Goal: Task Accomplishment & Management: Complete application form

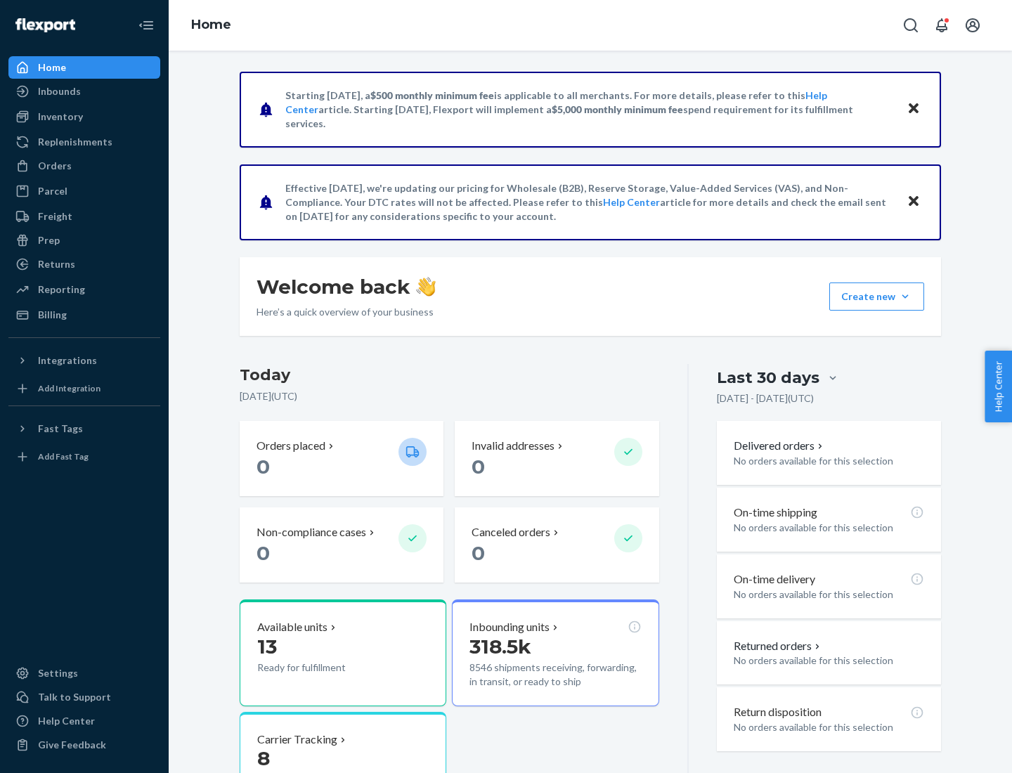
click at [905, 297] on button "Create new Create new inbound Create new order Create new product" at bounding box center [877, 297] width 95 height 28
click at [84, 91] on div "Inbounds" at bounding box center [84, 92] width 149 height 20
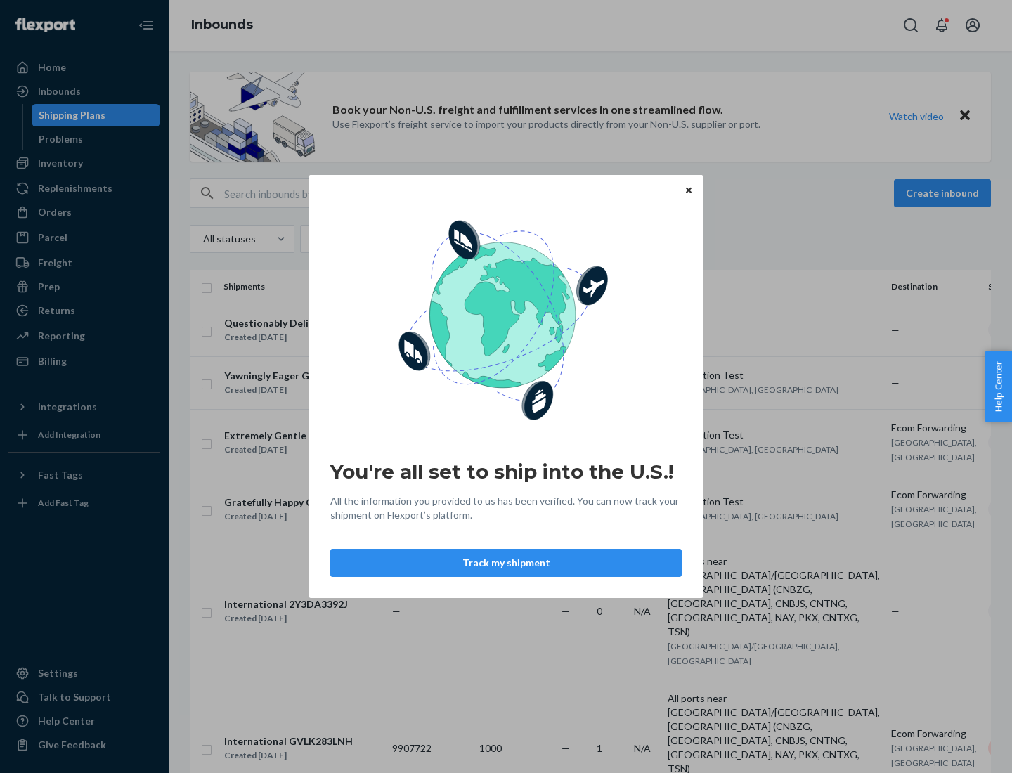
click at [84, 163] on div "You're all set to ship into the U.S.! All the information you provided to us ha…" at bounding box center [506, 386] width 1012 height 773
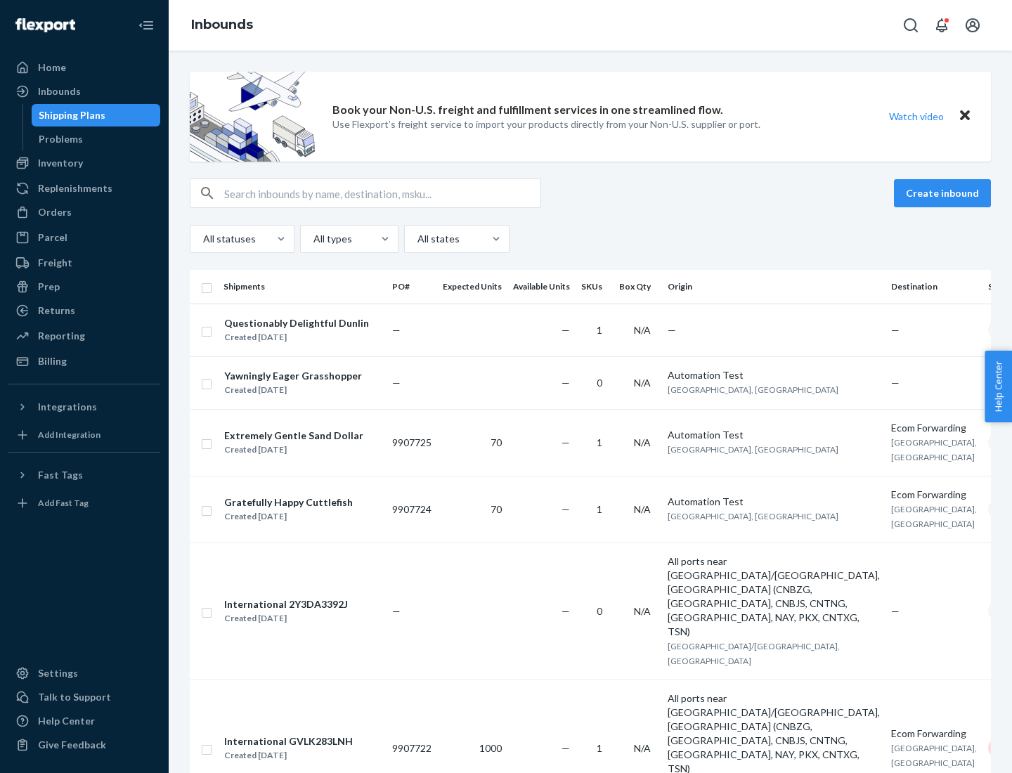
click at [591, 25] on div "Inbounds" at bounding box center [591, 25] width 844 height 51
click at [591, 239] on div "All statuses All types All states" at bounding box center [590, 239] width 801 height 28
click at [70, 115] on div "Shipping Plans" at bounding box center [72, 115] width 67 height 14
click at [945, 193] on button "Create inbound" at bounding box center [942, 193] width 97 height 28
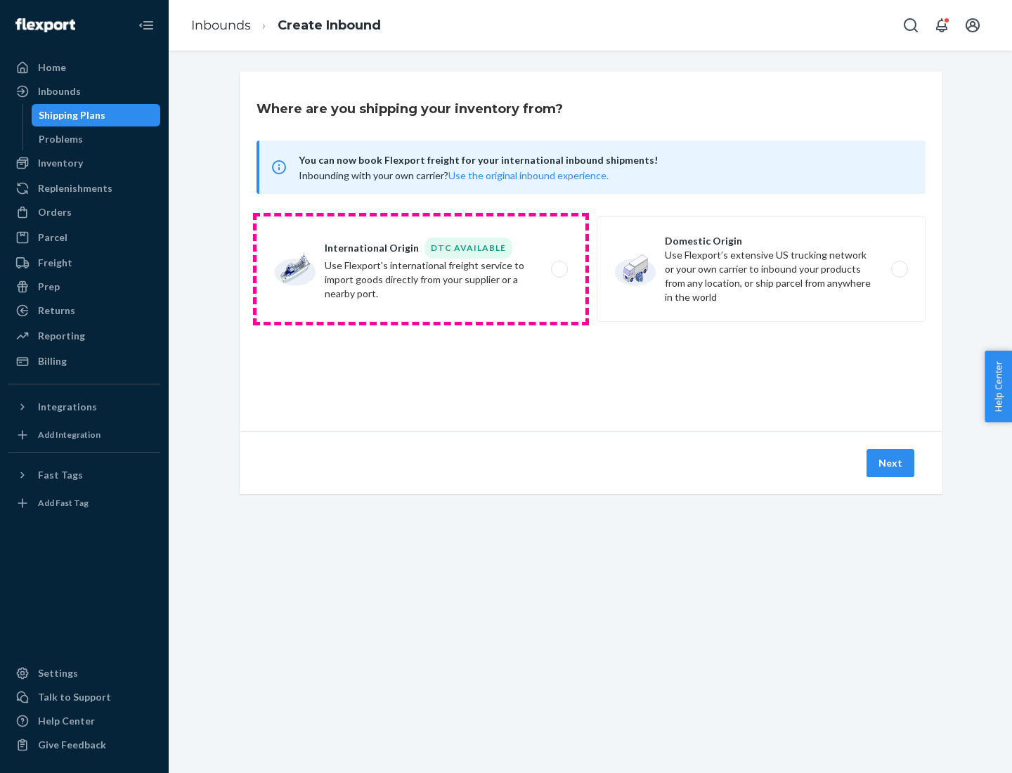
click at [421, 269] on label "International Origin DTC Available Use Flexport's international freight service…" at bounding box center [421, 269] width 329 height 105
click at [559, 269] on input "International Origin DTC Available Use Flexport's international freight service…" at bounding box center [563, 269] width 9 height 9
radio input "true"
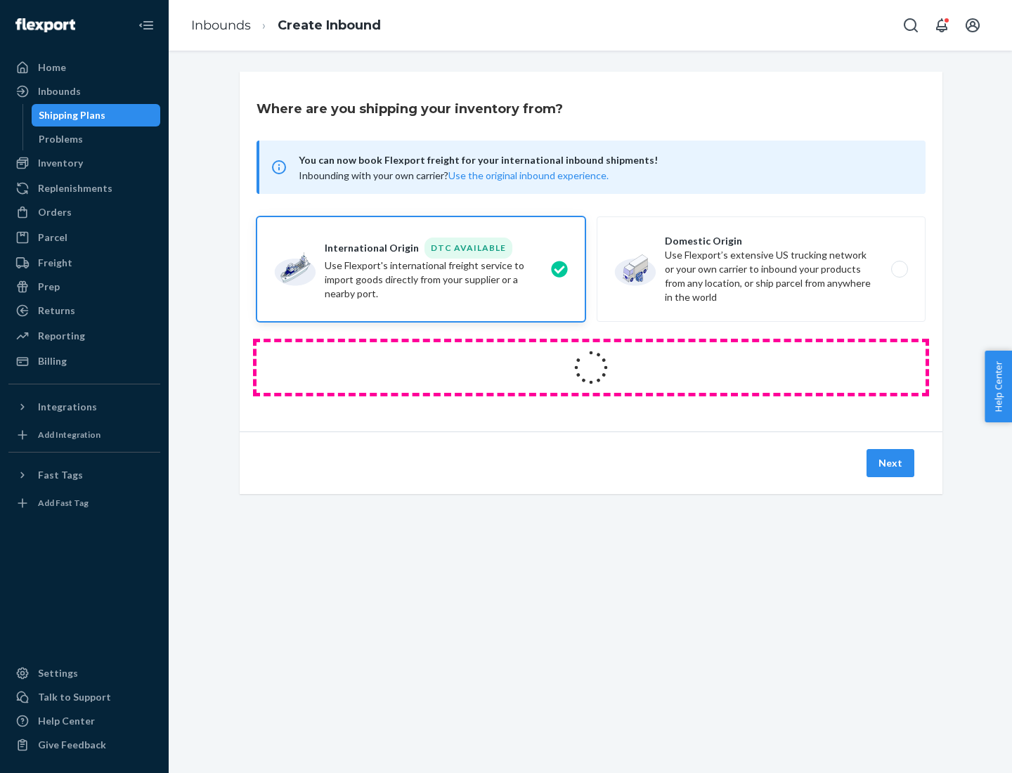
click at [591, 368] on icon at bounding box center [591, 368] width 49 height 49
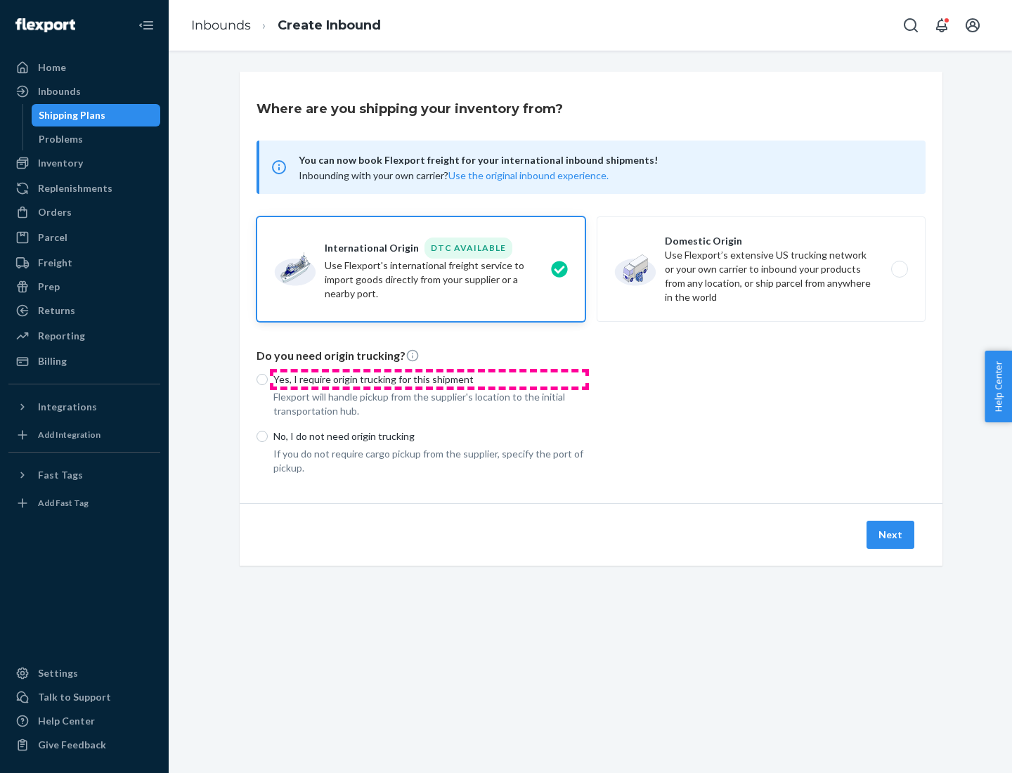
click at [430, 379] on p "Yes, I require origin trucking for this shipment" at bounding box center [429, 380] width 312 height 14
click at [268, 379] on input "Yes, I require origin trucking for this shipment" at bounding box center [262, 379] width 11 height 11
radio input "true"
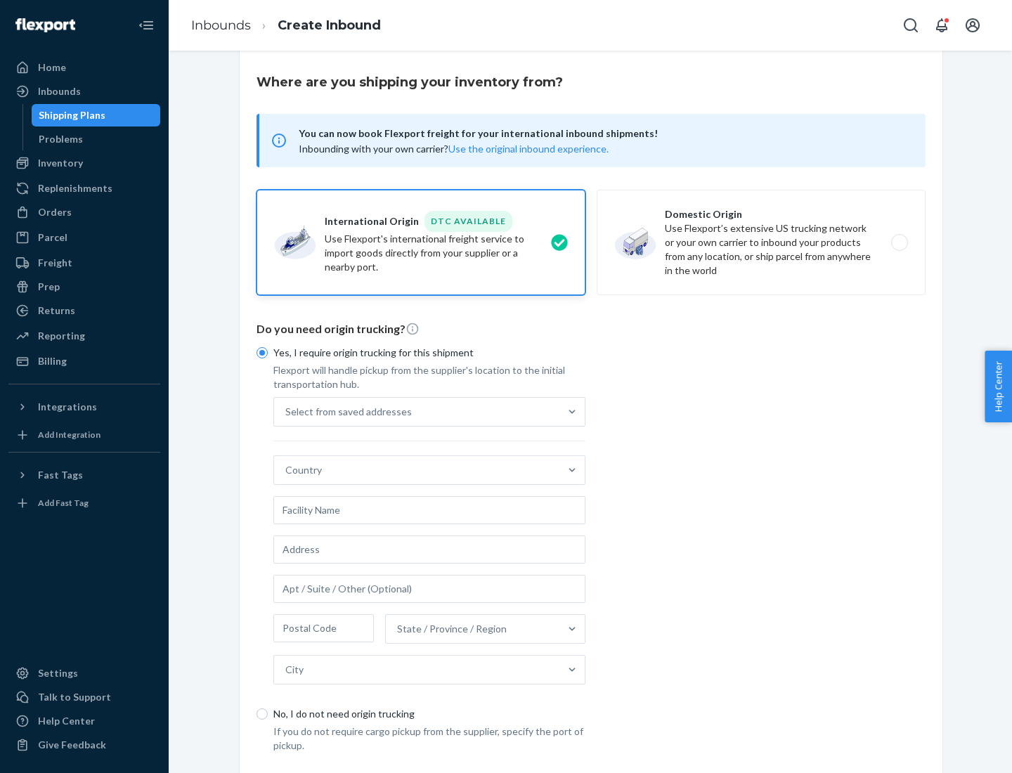
click at [417, 411] on div "Select from saved addresses" at bounding box center [416, 412] width 285 height 28
click at [287, 411] on input "Select from saved addresses" at bounding box center [285, 412] width 1 height 14
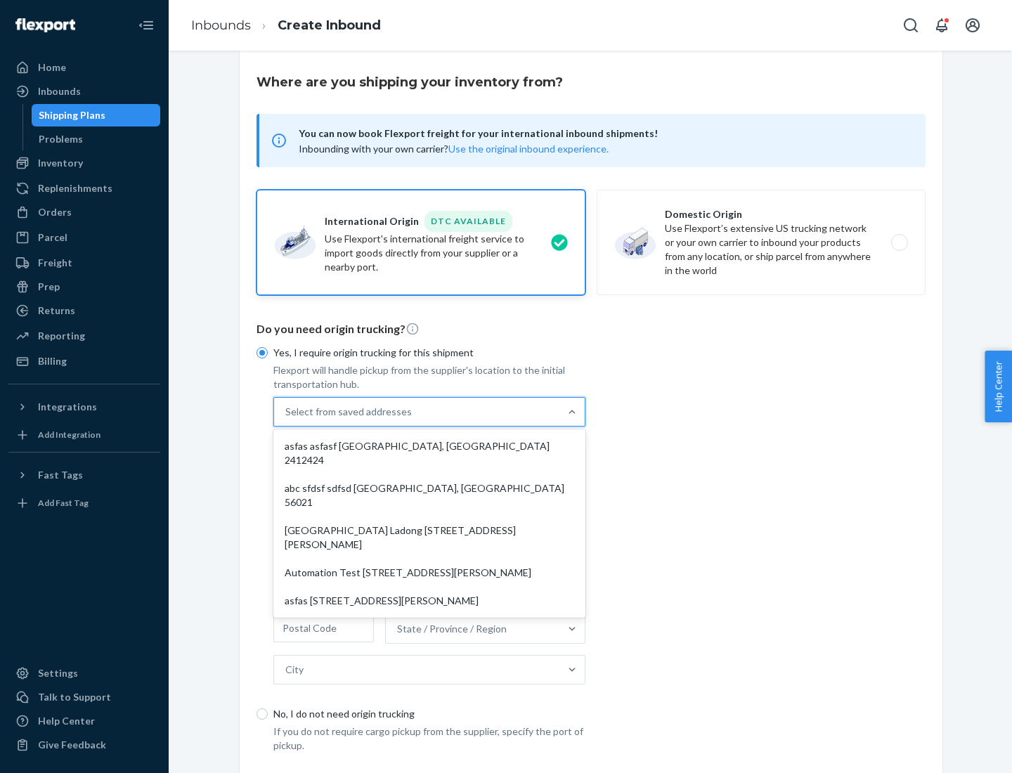
scroll to position [61, 0]
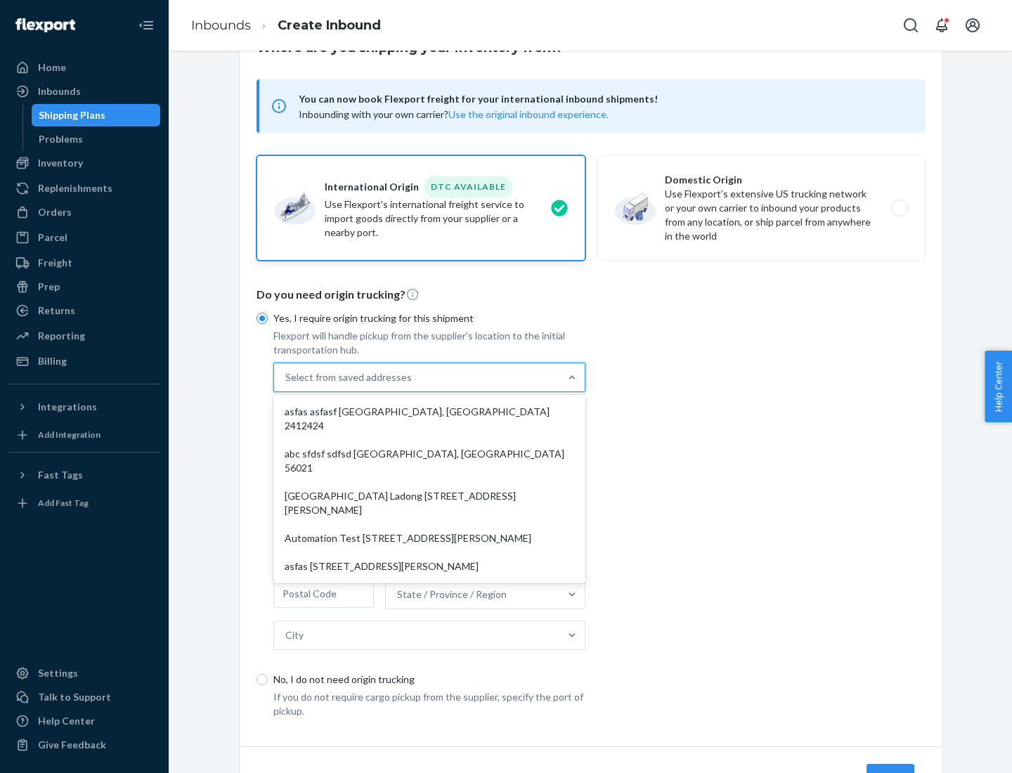
click at [430, 411] on div "asfas asfasf [GEOGRAPHIC_DATA], [GEOGRAPHIC_DATA] 2412424" at bounding box center [429, 419] width 307 height 42
click at [287, 385] on input "option asfas asfasf [GEOGRAPHIC_DATA], [GEOGRAPHIC_DATA] 2412424 focused, 1 of …" at bounding box center [285, 377] width 1 height 14
type input "asfas"
type input "asfasf"
type input "2412424"
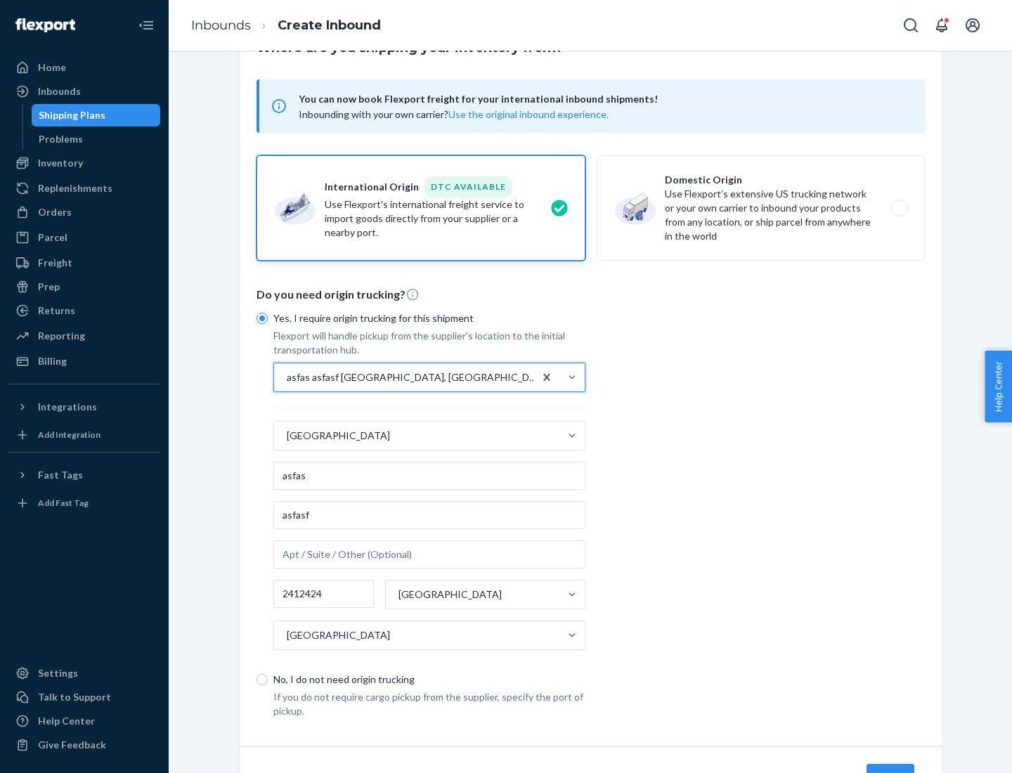
scroll to position [131, 0]
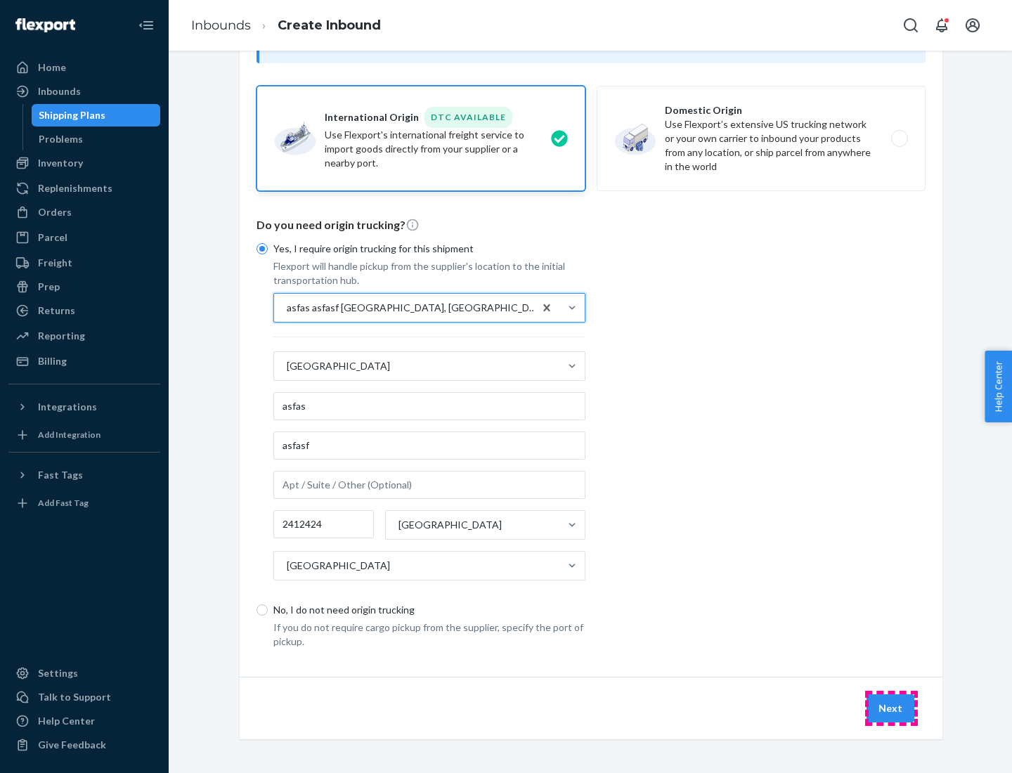
click at [891, 708] on button "Next" at bounding box center [891, 709] width 48 height 28
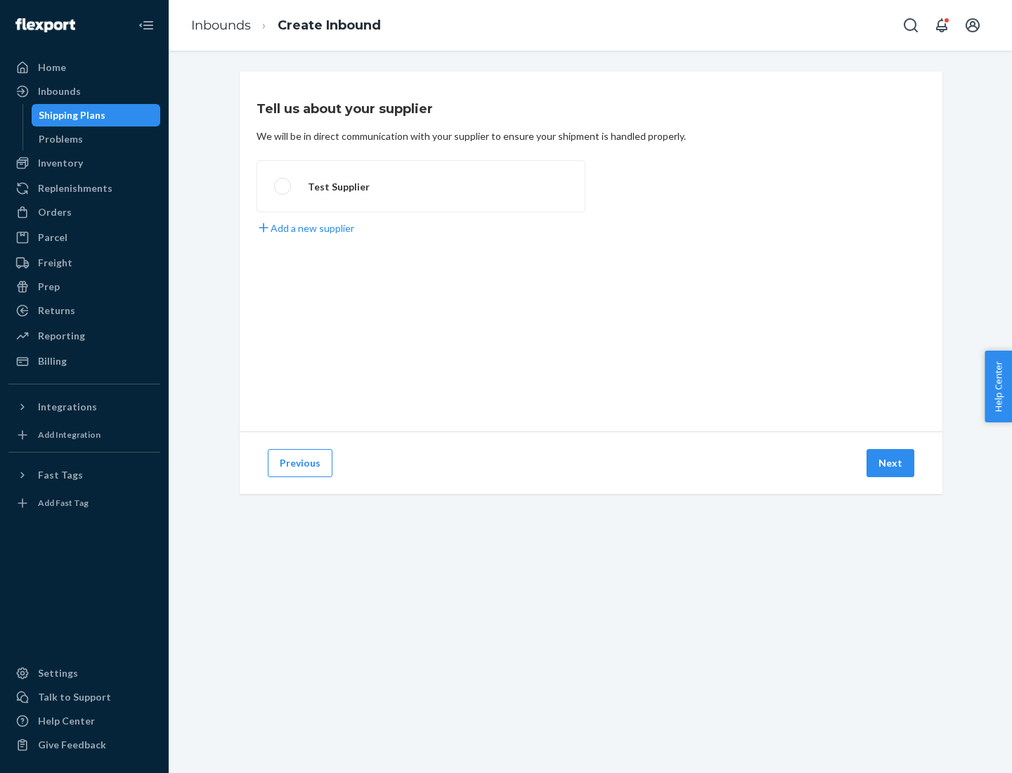
click at [421, 186] on label "Test Supplier" at bounding box center [421, 186] width 329 height 52
click at [283, 186] on input "Test Supplier" at bounding box center [278, 186] width 9 height 9
radio input "true"
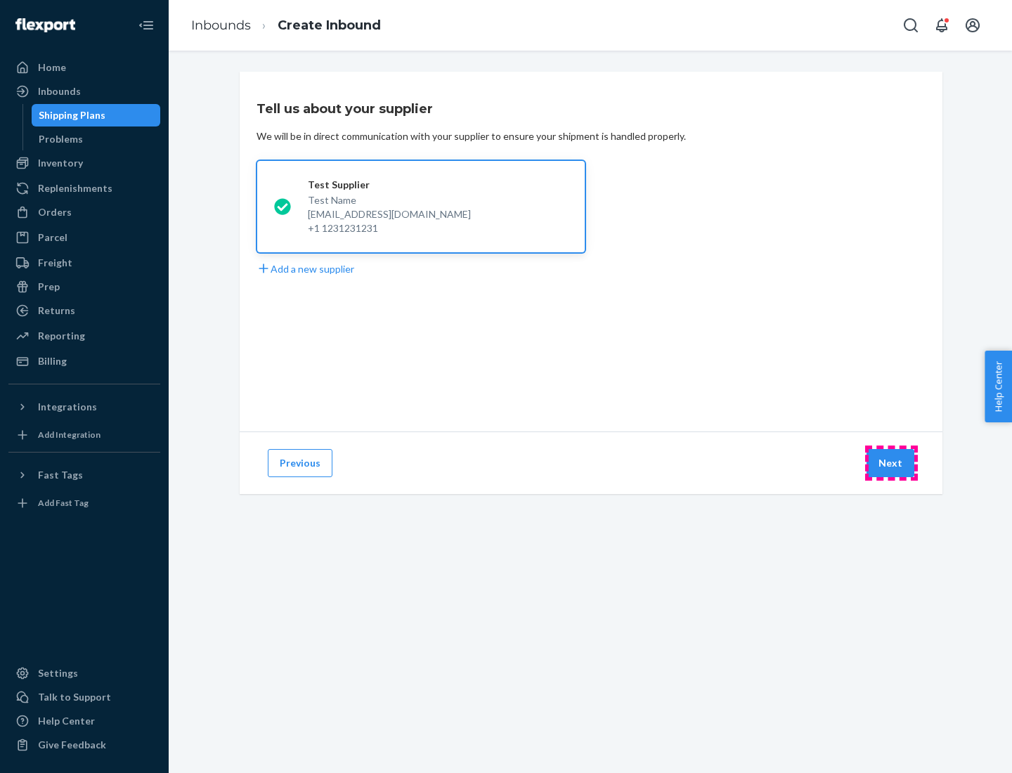
click at [891, 463] on button "Next" at bounding box center [891, 463] width 48 height 28
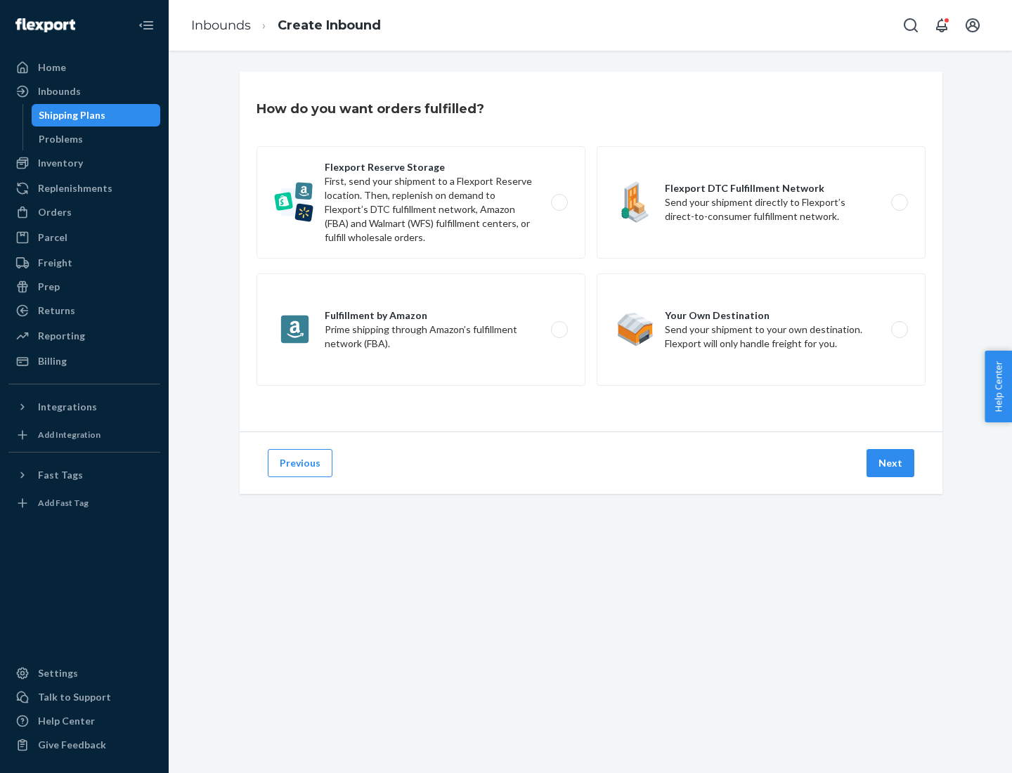
click at [421, 330] on label "Fulfillment by Amazon Prime shipping through Amazon’s fulfillment network (FBA)." at bounding box center [421, 329] width 329 height 112
click at [559, 330] on input "Fulfillment by Amazon Prime shipping through Amazon’s fulfillment network (FBA)." at bounding box center [563, 329] width 9 height 9
radio input "true"
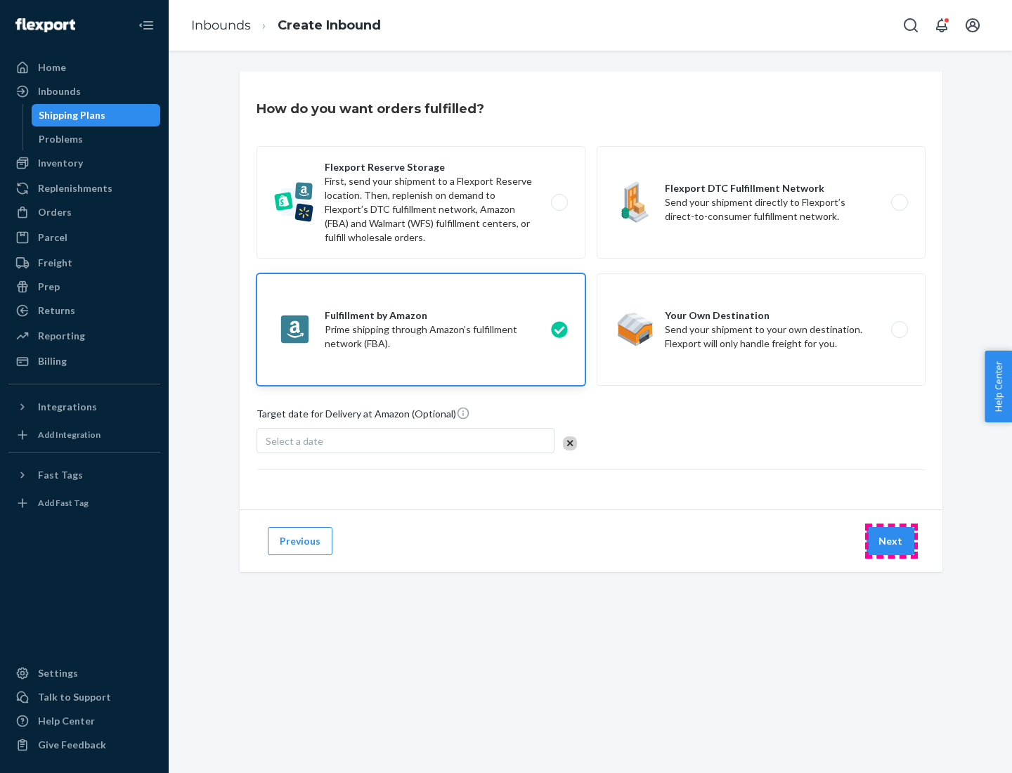
click at [891, 541] on button "Next" at bounding box center [891, 541] width 48 height 28
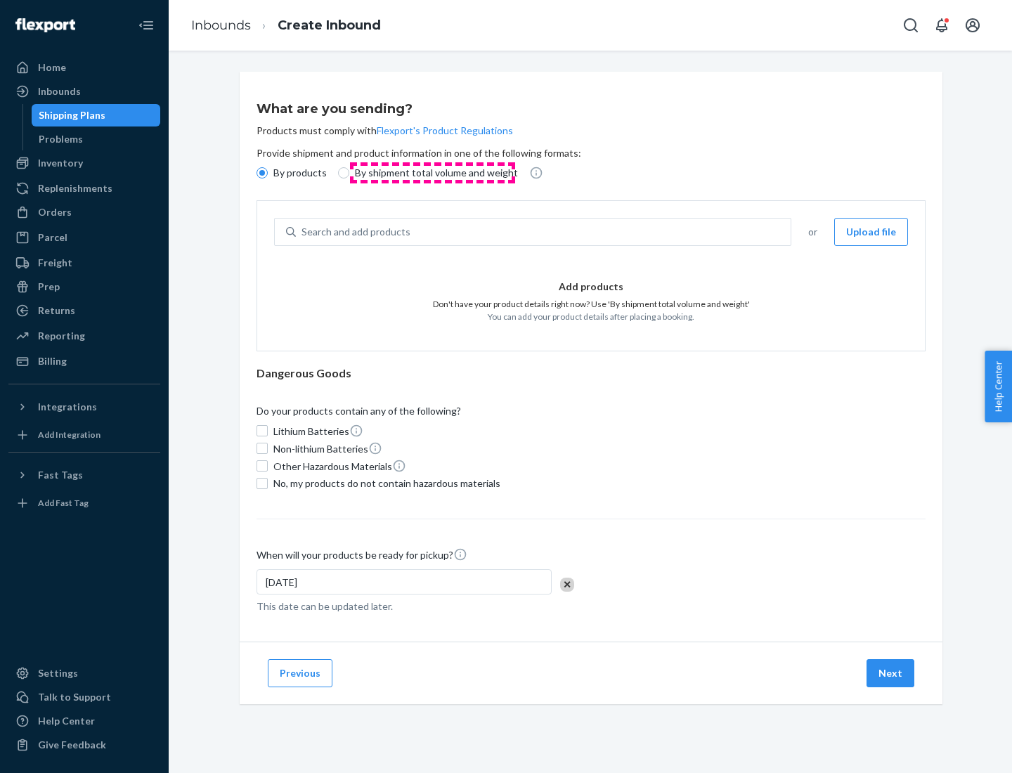
click at [432, 173] on p "By shipment total volume and weight" at bounding box center [436, 173] width 163 height 14
click at [349, 173] on input "By shipment total volume and weight" at bounding box center [343, 172] width 11 height 11
radio input "true"
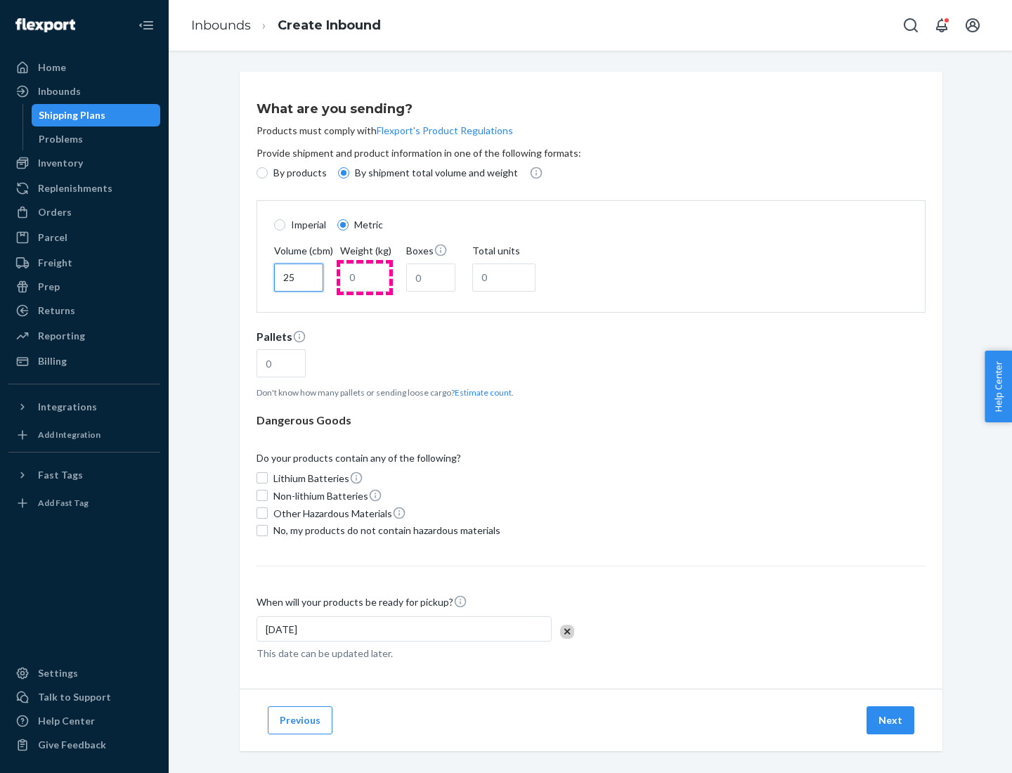
type input "25"
type input "100"
type input "50"
type input "500"
click at [480, 392] on button "Estimate count" at bounding box center [483, 393] width 57 height 12
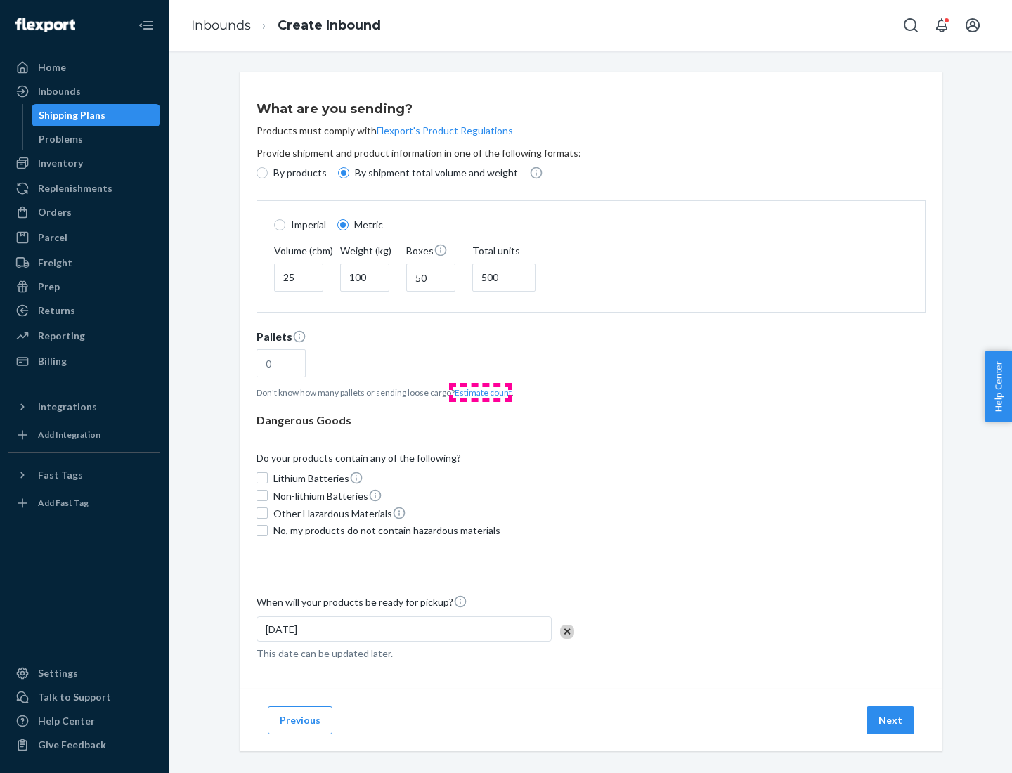
type input "16"
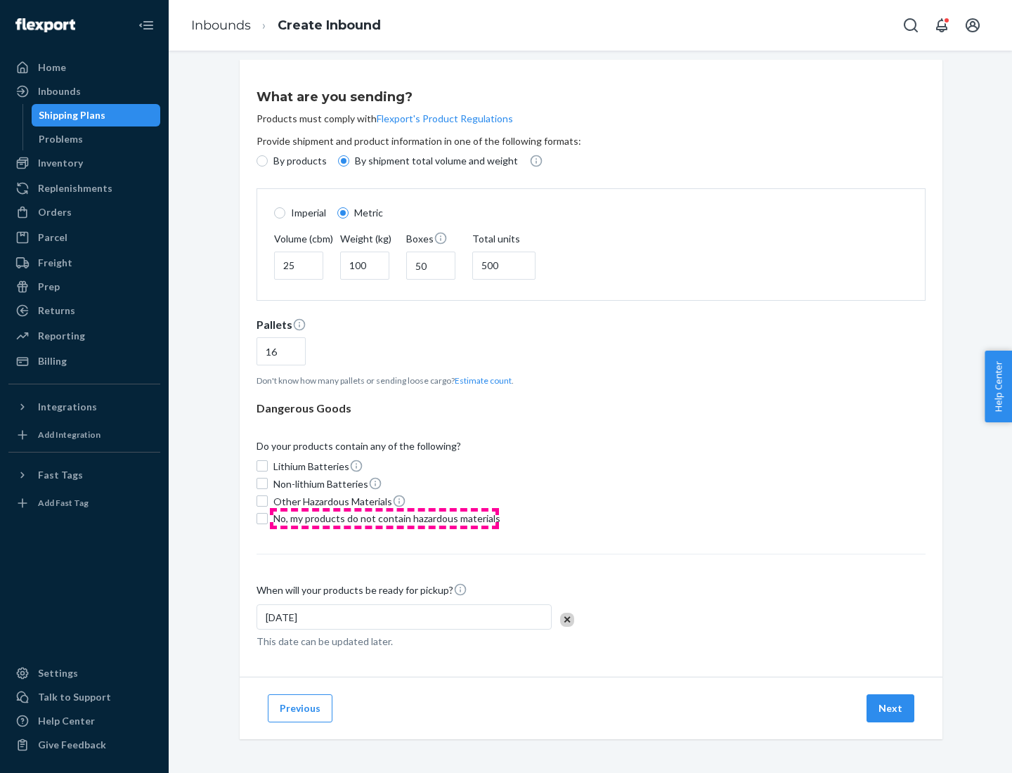
click at [385, 518] on span "No, my products do not contain hazardous materials" at bounding box center [386, 519] width 227 height 14
click at [268, 518] on input "No, my products do not contain hazardous materials" at bounding box center [262, 518] width 11 height 11
checkbox input "true"
click at [891, 708] on button "Next" at bounding box center [891, 709] width 48 height 28
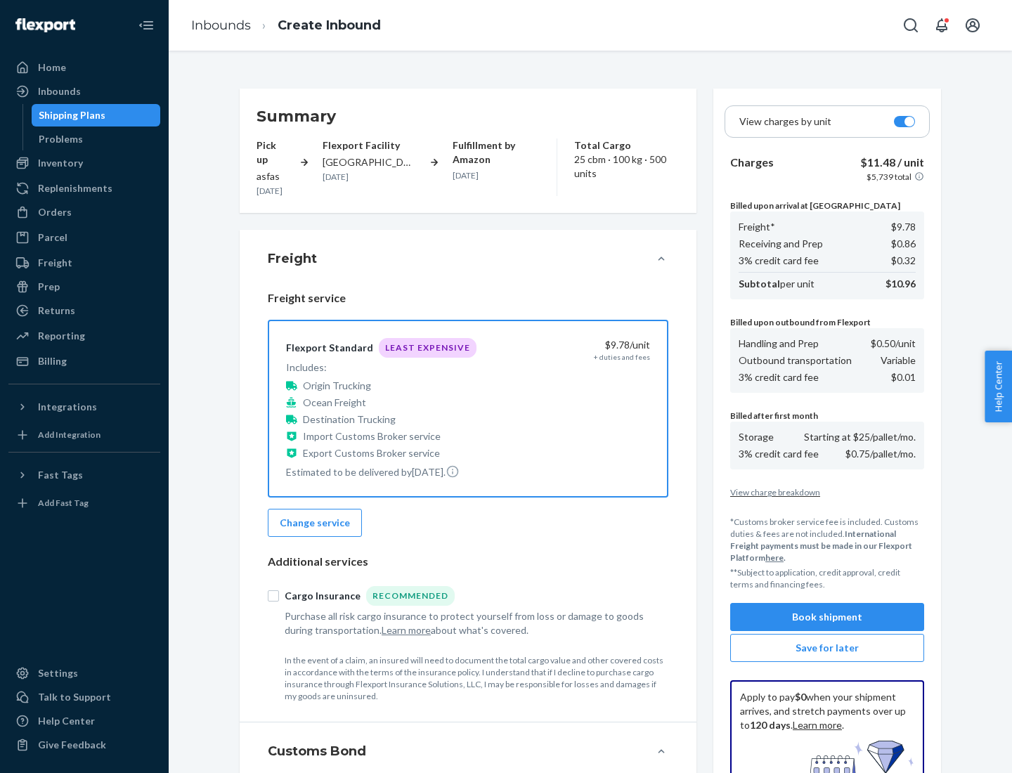
scroll to position [205, 0]
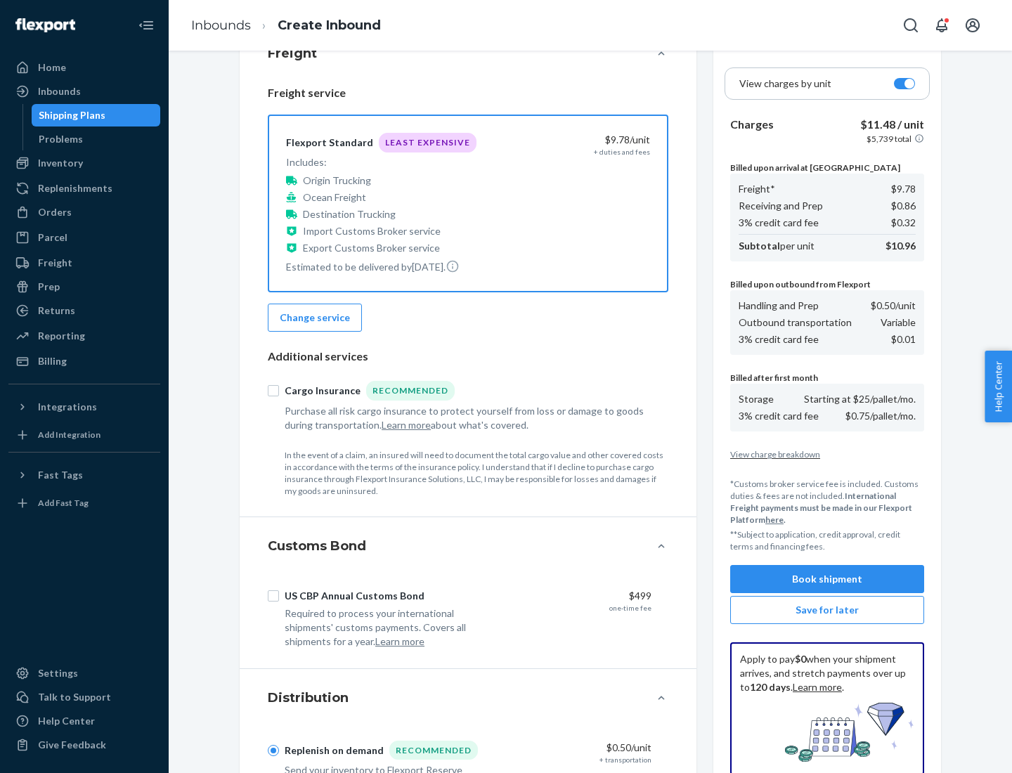
click at [827, 579] on button "Book shipment" at bounding box center [827, 579] width 194 height 28
